Goal: Task Accomplishment & Management: Complete application form

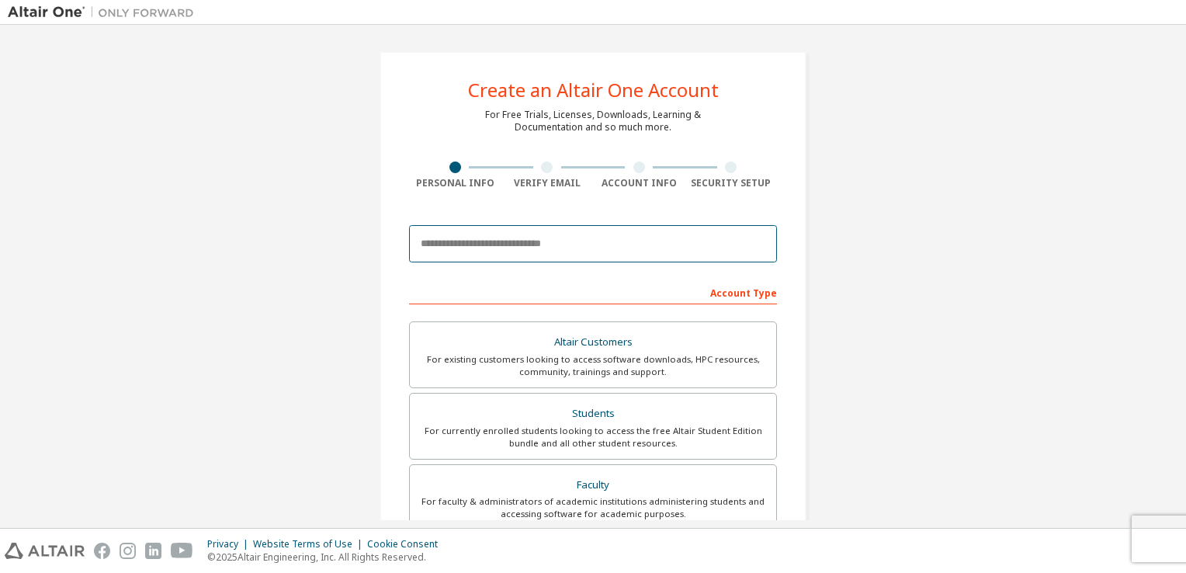
click at [528, 245] on input "email" at bounding box center [593, 243] width 368 height 37
type input "**********"
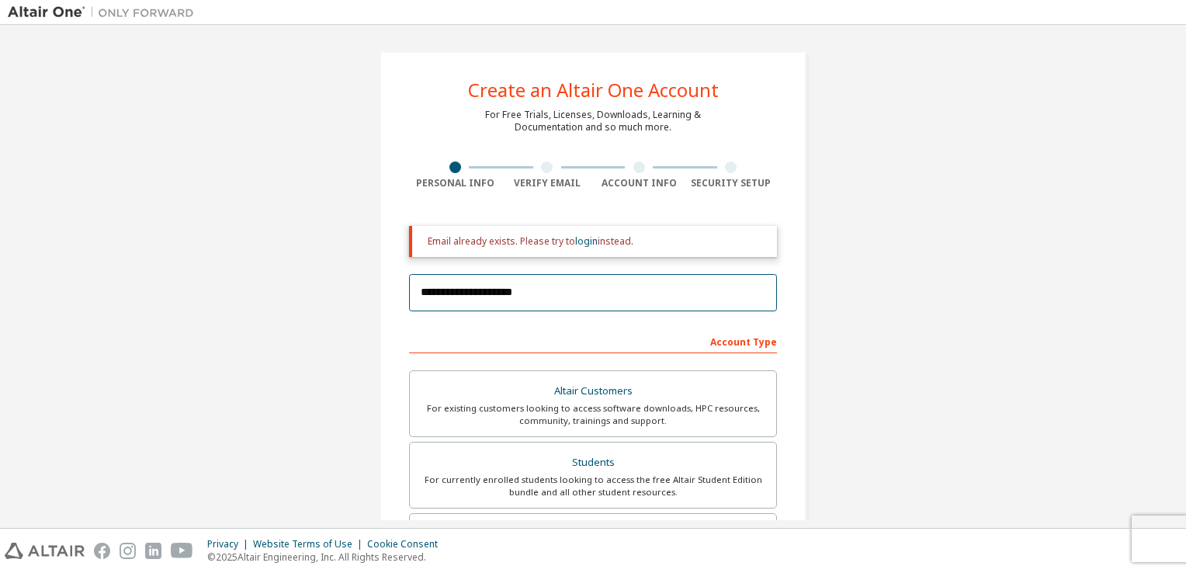
click at [512, 279] on input "**********" at bounding box center [593, 292] width 368 height 37
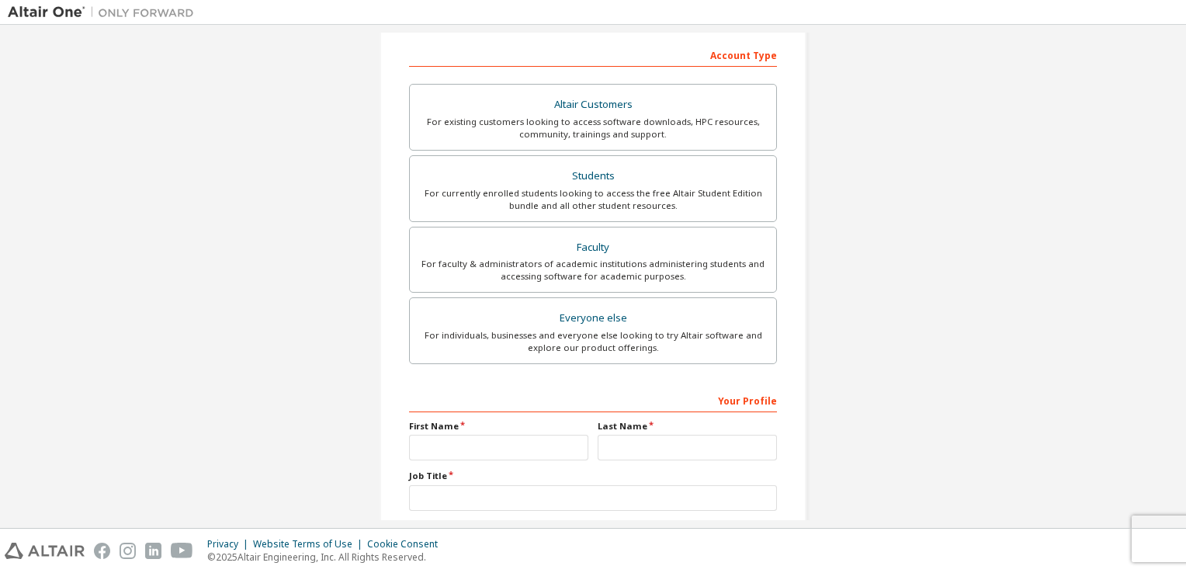
scroll to position [380, 0]
